Goal: Information Seeking & Learning: Check status

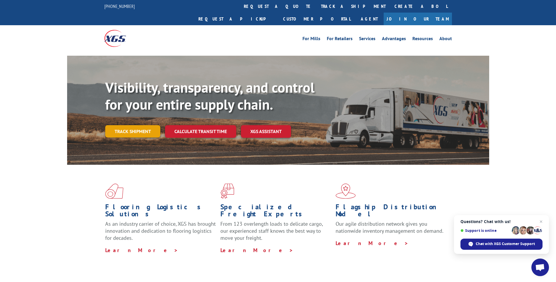
click at [137, 125] on link "Track shipment" at bounding box center [132, 131] width 55 height 12
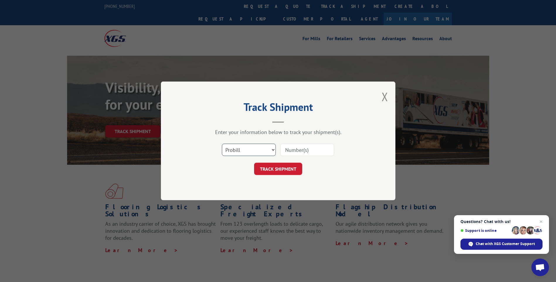
click at [244, 149] on select "Select category... Probill BOL PO" at bounding box center [249, 150] width 54 height 12
click at [317, 149] on input at bounding box center [307, 150] width 54 height 12
type input "17472664"
click at [286, 170] on button "TRACK SHIPMENT" at bounding box center [278, 169] width 48 height 12
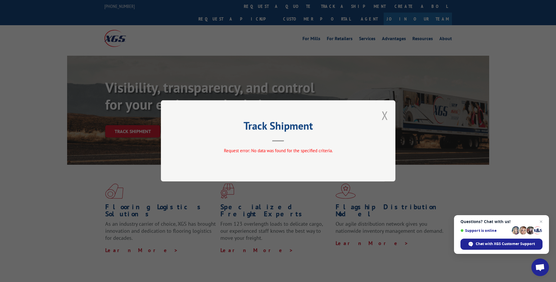
click at [386, 115] on button "Close modal" at bounding box center [384, 116] width 6 height 16
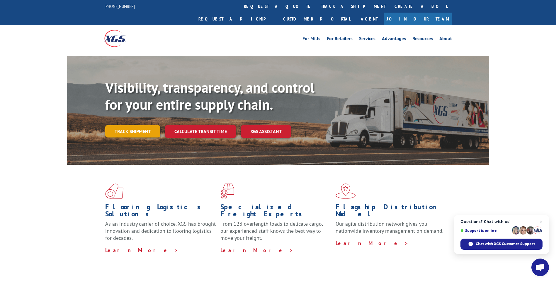
click at [137, 125] on link "Track shipment" at bounding box center [132, 131] width 55 height 12
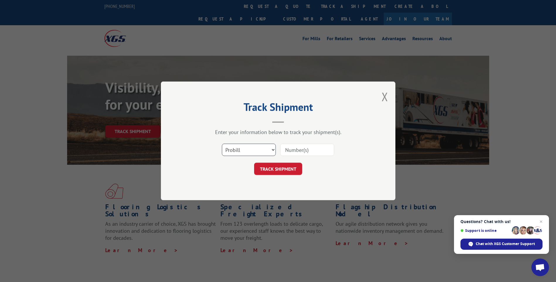
click at [262, 151] on select "Select category... Probill BOL PO" at bounding box center [249, 150] width 54 height 12
select select "bol"
click at [222, 144] on select "Select category... Probill BOL PO" at bounding box center [249, 150] width 54 height 12
click at [285, 151] on input at bounding box center [307, 150] width 54 height 12
type input "6303746"
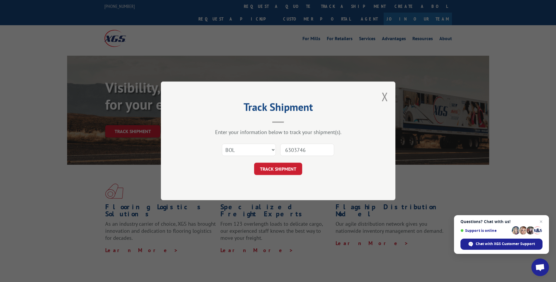
click button "TRACK SHIPMENT" at bounding box center [278, 169] width 48 height 12
